Goal: Task Accomplishment & Management: Manage account settings

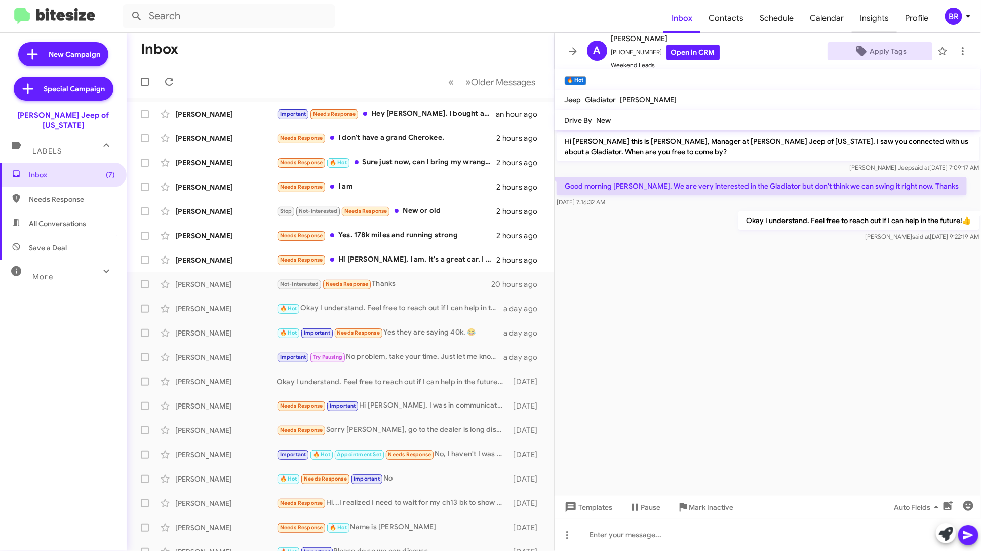
click at [867, 14] on span "Insights" at bounding box center [874, 18] width 45 height 29
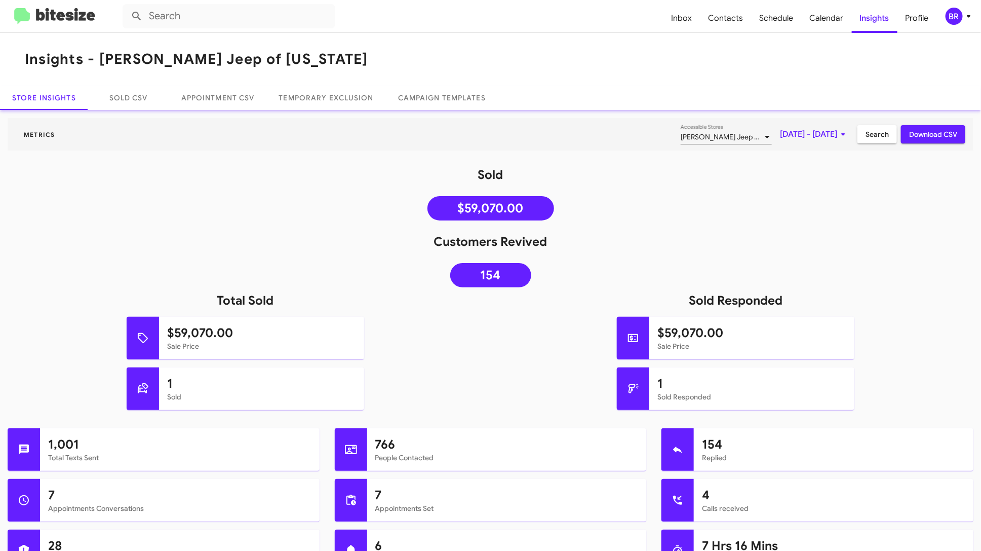
click at [958, 13] on div "BR" at bounding box center [954, 16] width 17 height 17
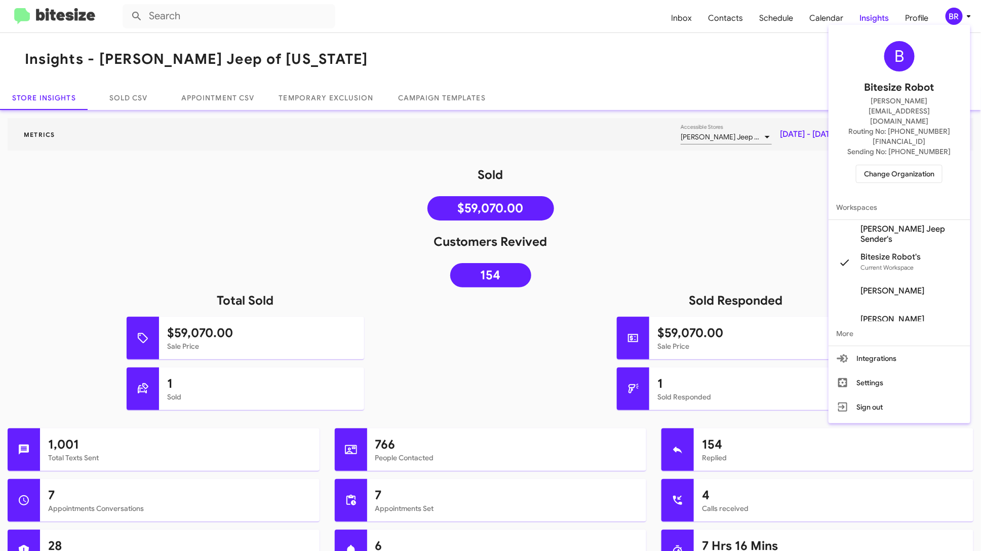
click at [913, 165] on span "Change Organization" at bounding box center [899, 173] width 70 height 17
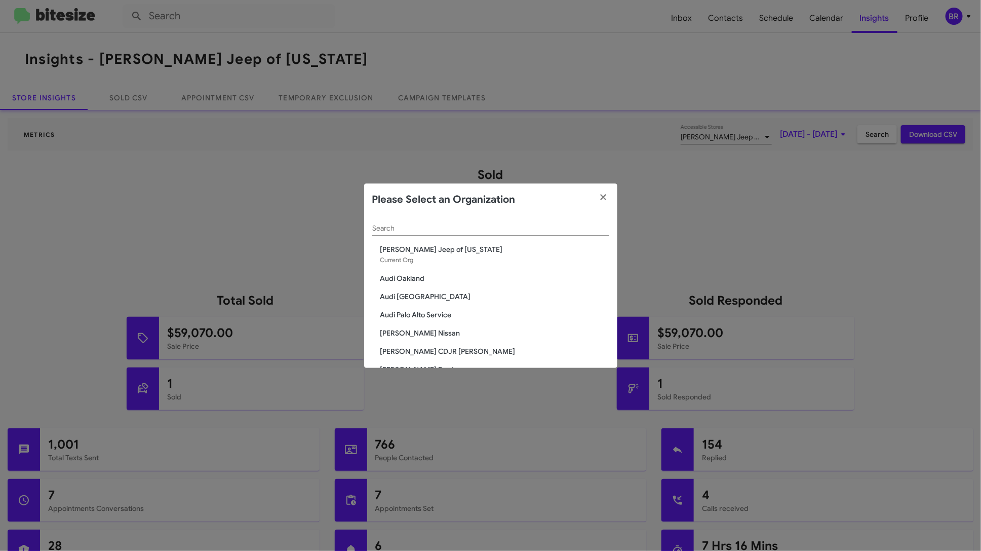
click at [489, 228] on input "Search" at bounding box center [490, 228] width 237 height 8
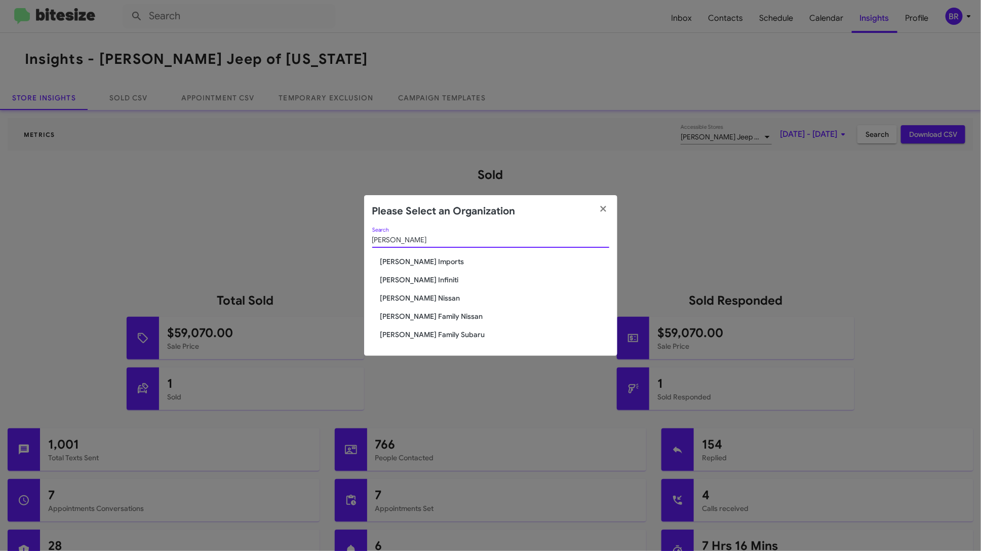
type input "[PERSON_NAME]"
click at [442, 333] on span "[PERSON_NAME] Family Subaru" at bounding box center [494, 334] width 229 height 10
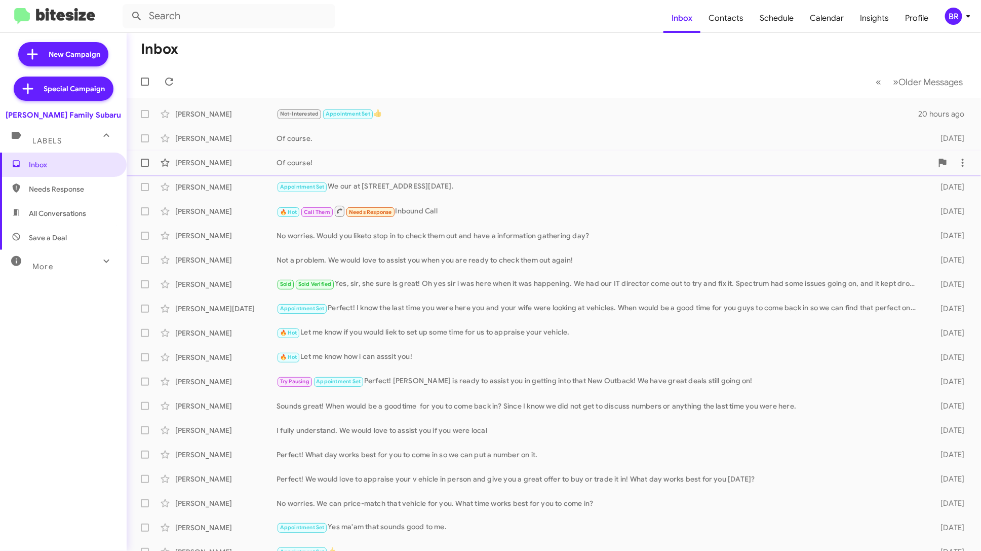
click at [447, 169] on div "William R Fitzpatrick Of course! 4 days ago" at bounding box center [554, 162] width 838 height 20
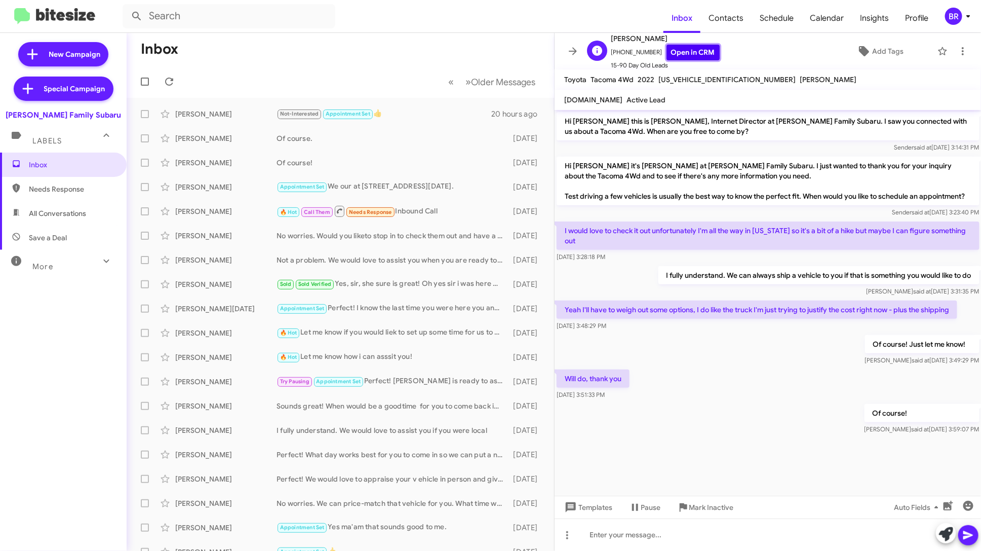
click at [690, 52] on link "Open in CRM" at bounding box center [692, 53] width 53 height 16
